Goal: Task Accomplishment & Management: Use online tool/utility

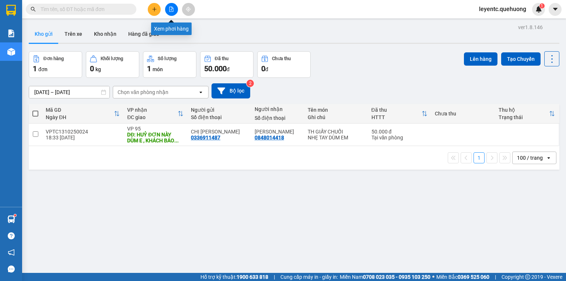
click at [174, 9] on button at bounding box center [171, 9] width 13 height 13
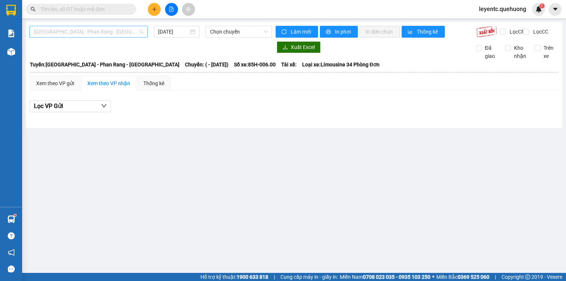
click at [102, 27] on span "[GEOGRAPHIC_DATA] - Phan Rang - [GEOGRAPHIC_DATA]" at bounding box center [88, 31] width 109 height 11
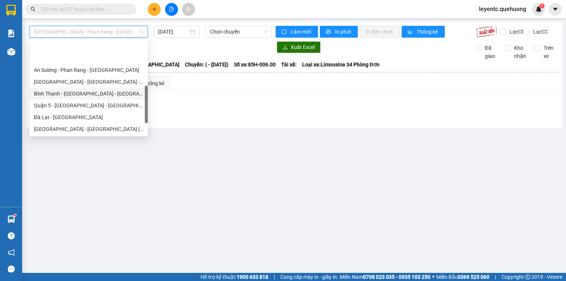
scroll to position [201, 0]
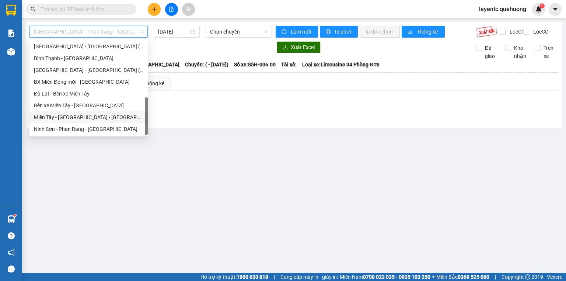
click at [85, 117] on div "Miền Tây - [GEOGRAPHIC_DATA] - [GEOGRAPHIC_DATA]" at bounding box center [88, 117] width 109 height 8
type input "[DATE]"
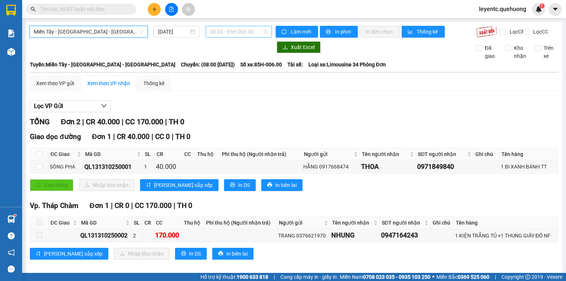
click at [249, 31] on span "08:00 - 85H-006.00" at bounding box center [239, 31] width 58 height 11
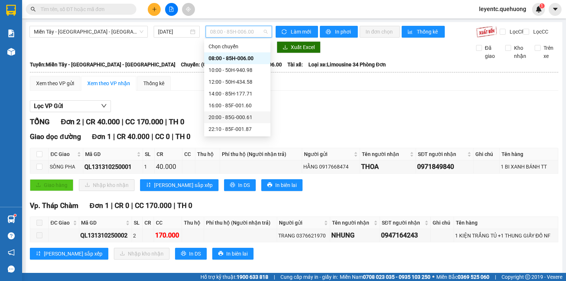
click at [230, 116] on div "20:00 - 85G-000.61" at bounding box center [238, 117] width 58 height 8
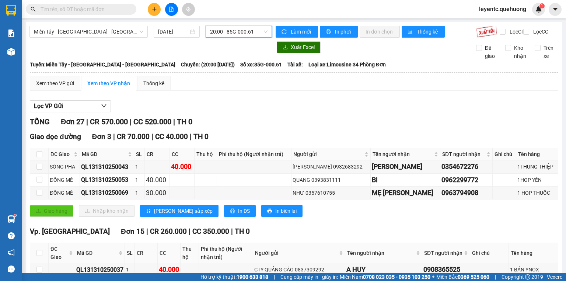
click at [252, 29] on span "20:00 - 85G-000.61" at bounding box center [239, 31] width 58 height 11
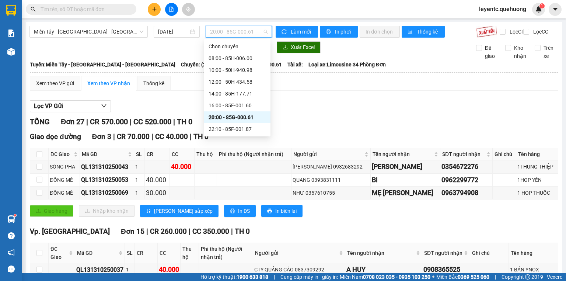
scroll to position [71, 0]
click at [238, 127] on div "23:59 - 85H-006.18" at bounding box center [238, 129] width 58 height 8
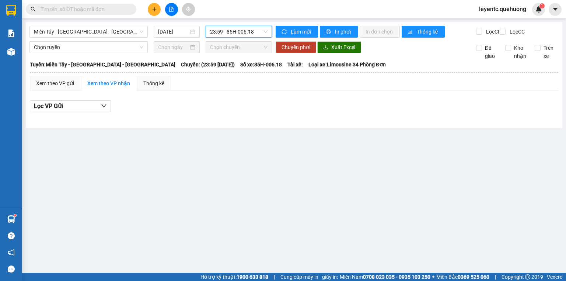
click at [239, 35] on span "23:59 - 85H-006.18" at bounding box center [239, 31] width 58 height 11
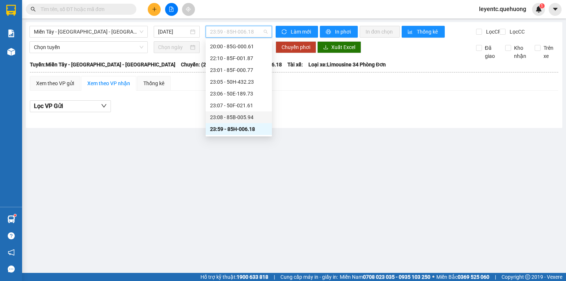
click at [239, 115] on div "23:08 - 85B-005.94" at bounding box center [239, 117] width 58 height 8
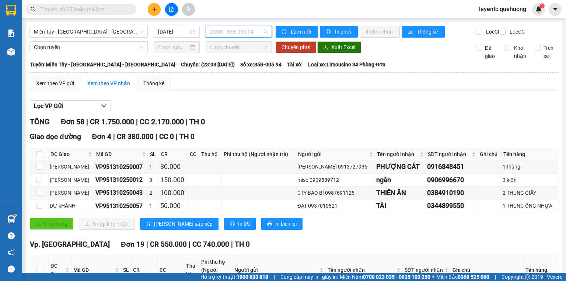
click at [240, 32] on span "23:08 - 85B-005.94" at bounding box center [239, 31] width 58 height 11
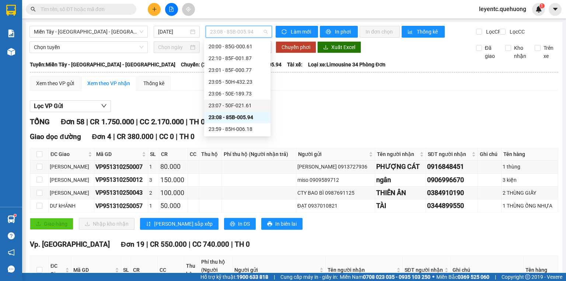
click at [248, 105] on div "23:07 - 50F-021.61" at bounding box center [238, 105] width 58 height 8
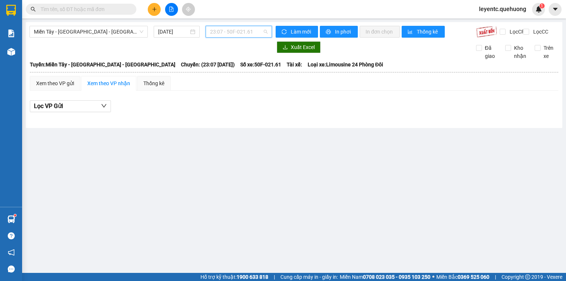
click at [238, 31] on span "23:07 - 50F-021.61" at bounding box center [239, 31] width 58 height 11
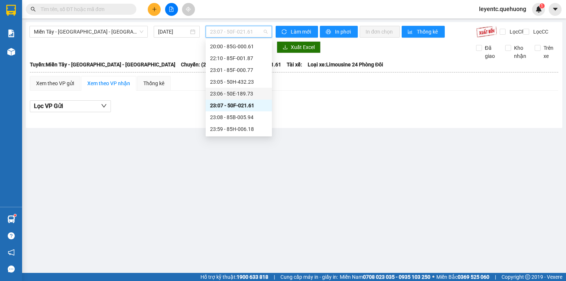
click at [238, 90] on div "23:06 - 50E-189.73" at bounding box center [239, 94] width 58 height 8
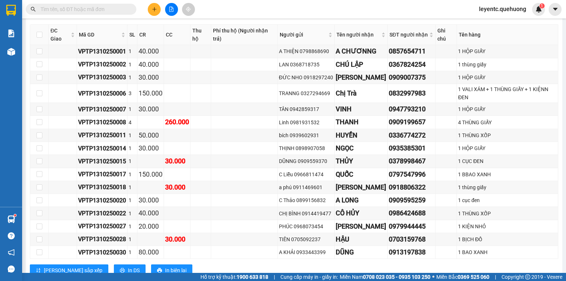
scroll to position [65, 0]
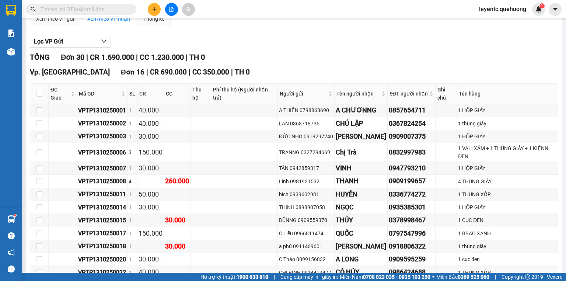
click at [296, 48] on div "Lọc VP Gửi" at bounding box center [294, 42] width 529 height 12
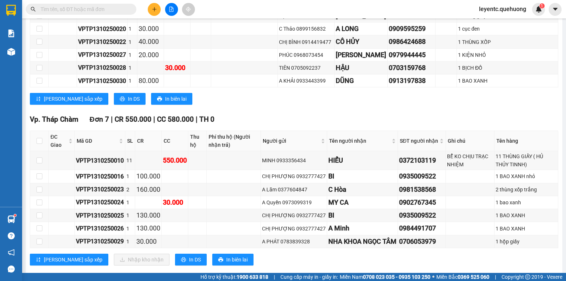
scroll to position [442, 0]
